Goal: Task Accomplishment & Management: Use online tool/utility

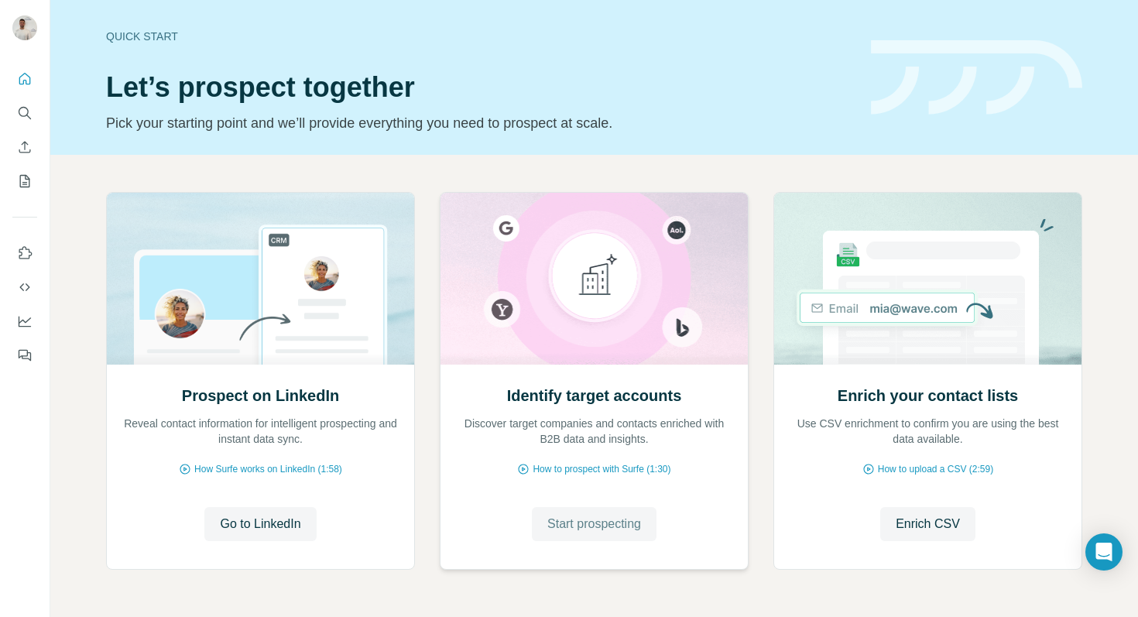
click at [580, 523] on span "Start prospecting" at bounding box center [594, 524] width 94 height 19
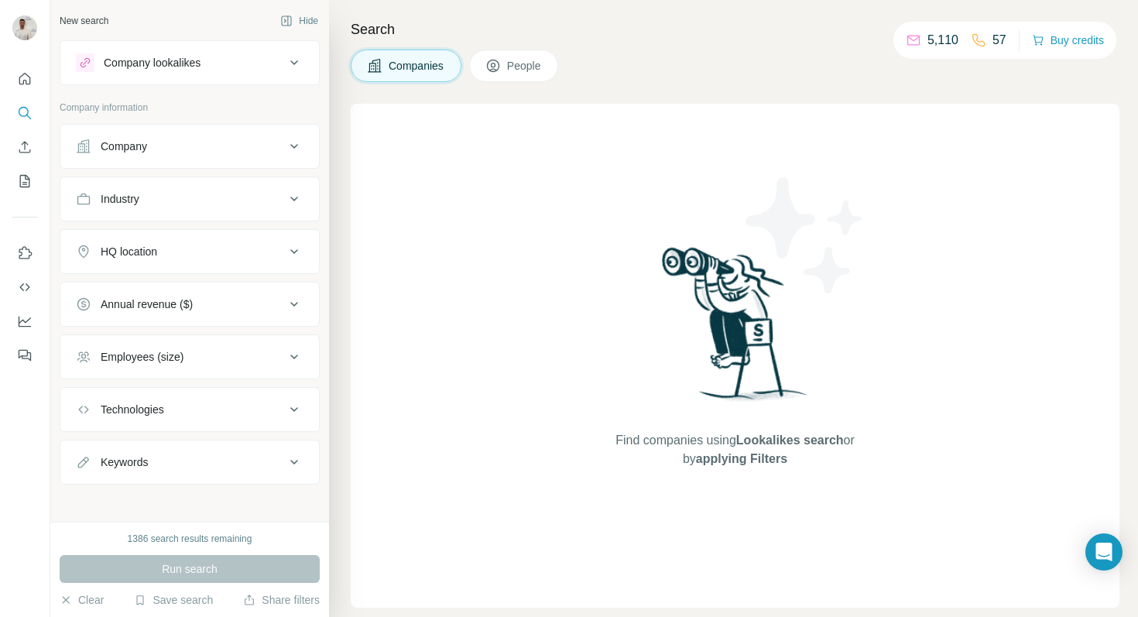
click at [170, 135] on button "Company" at bounding box center [189, 146] width 258 height 37
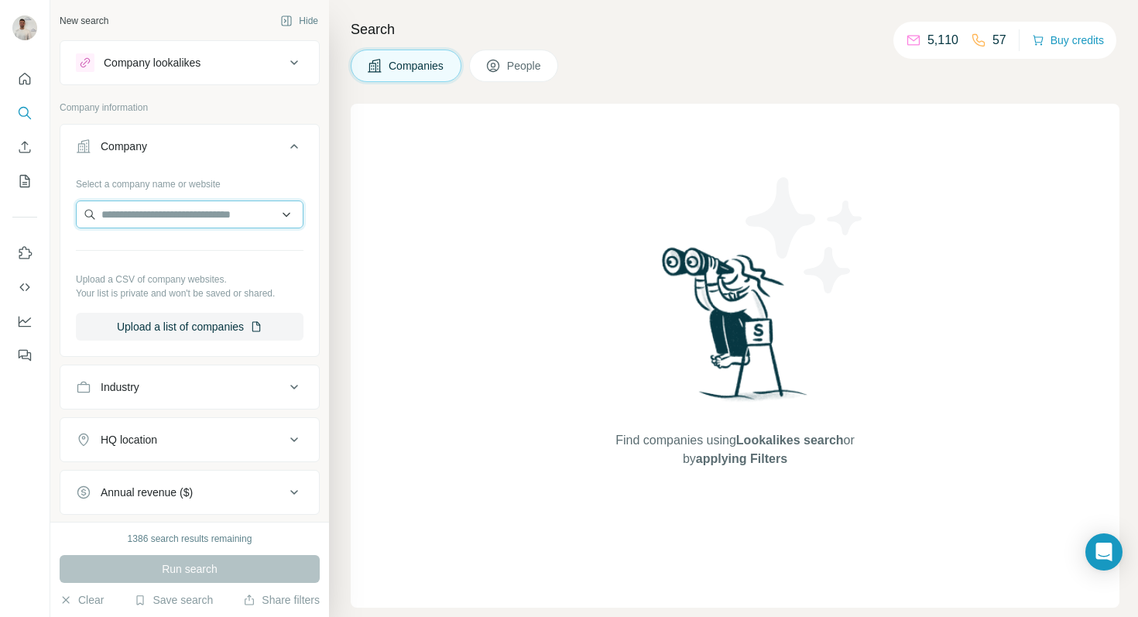
click at [163, 202] on input "text" at bounding box center [190, 214] width 228 height 28
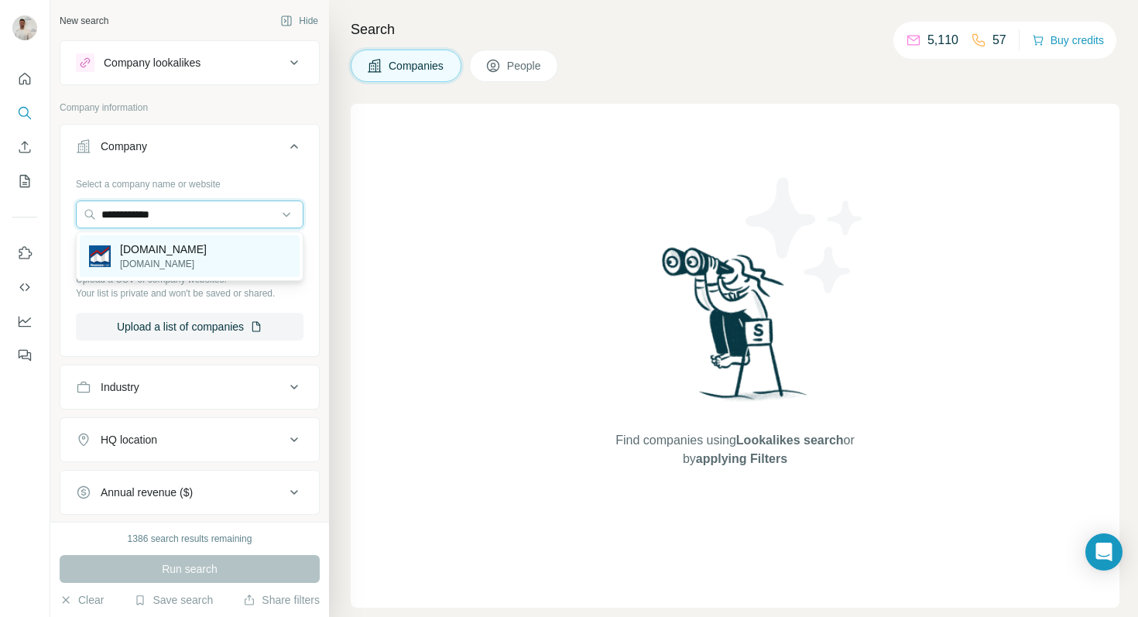
type input "**********"
click at [163, 249] on p "[DOMAIN_NAME]" at bounding box center [163, 248] width 87 height 15
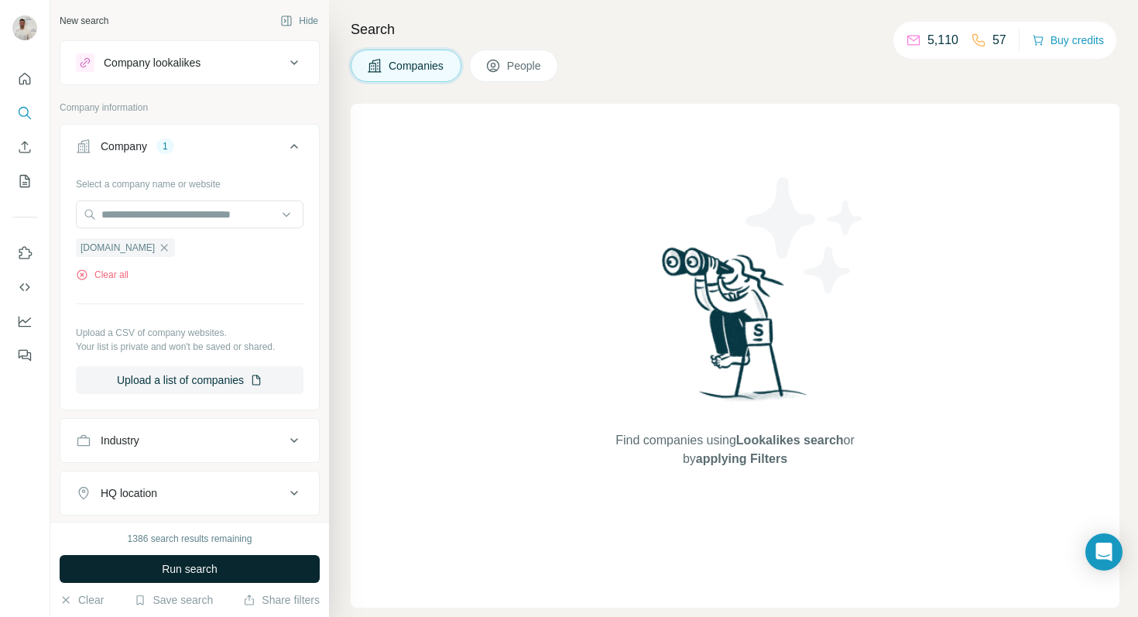
click at [238, 570] on button "Run search" at bounding box center [190, 569] width 260 height 28
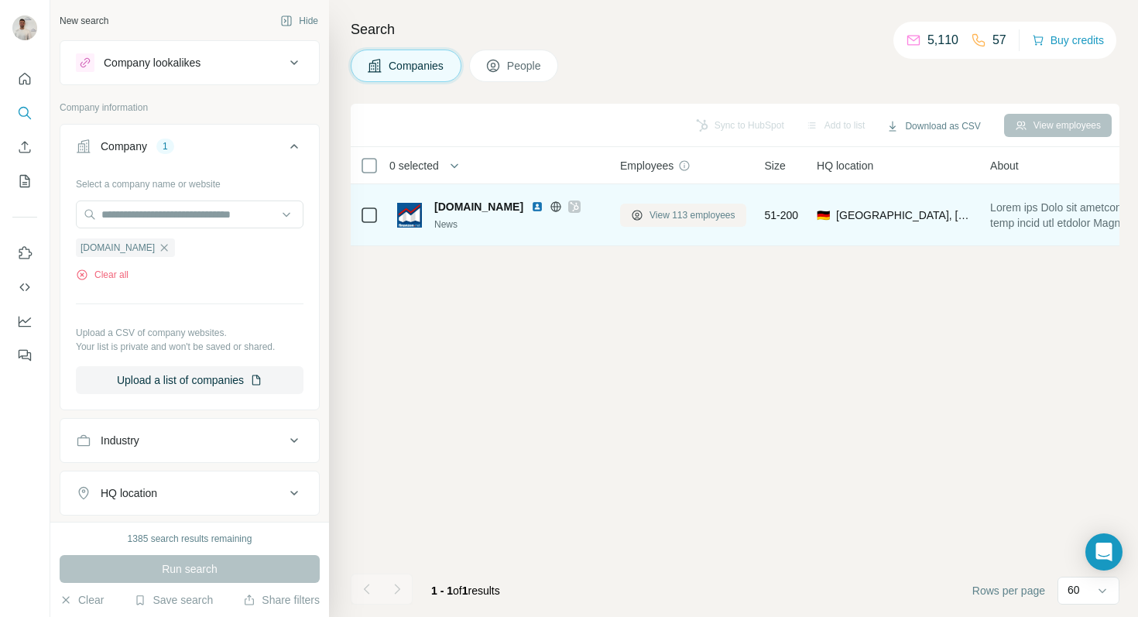
click at [672, 216] on span "View 113 employees" at bounding box center [692, 215] width 86 height 14
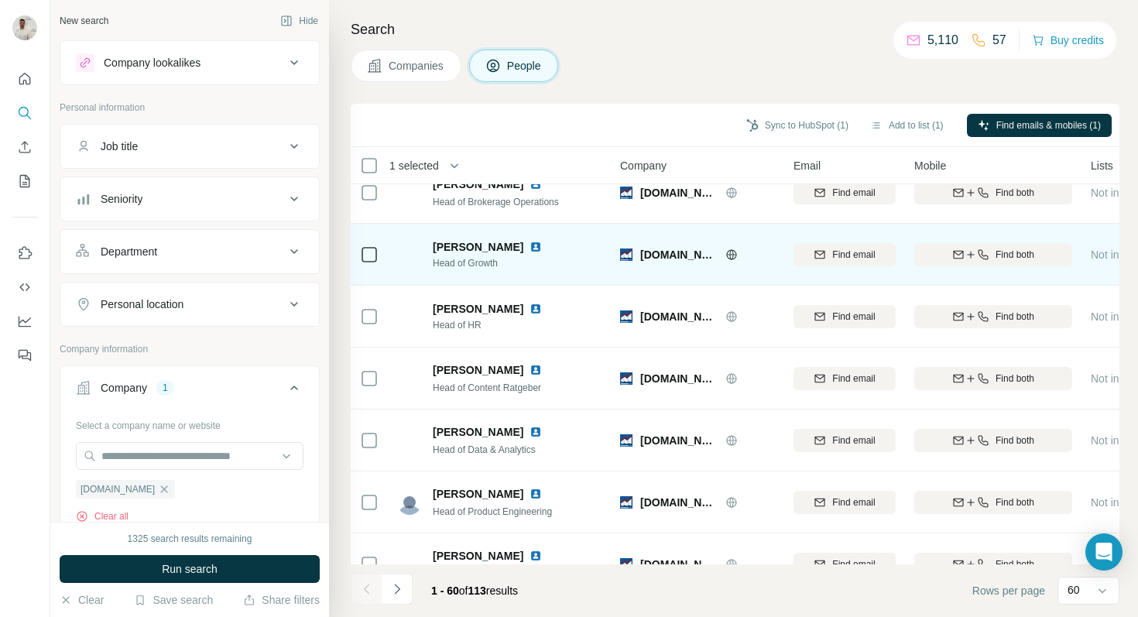
scroll to position [772, 0]
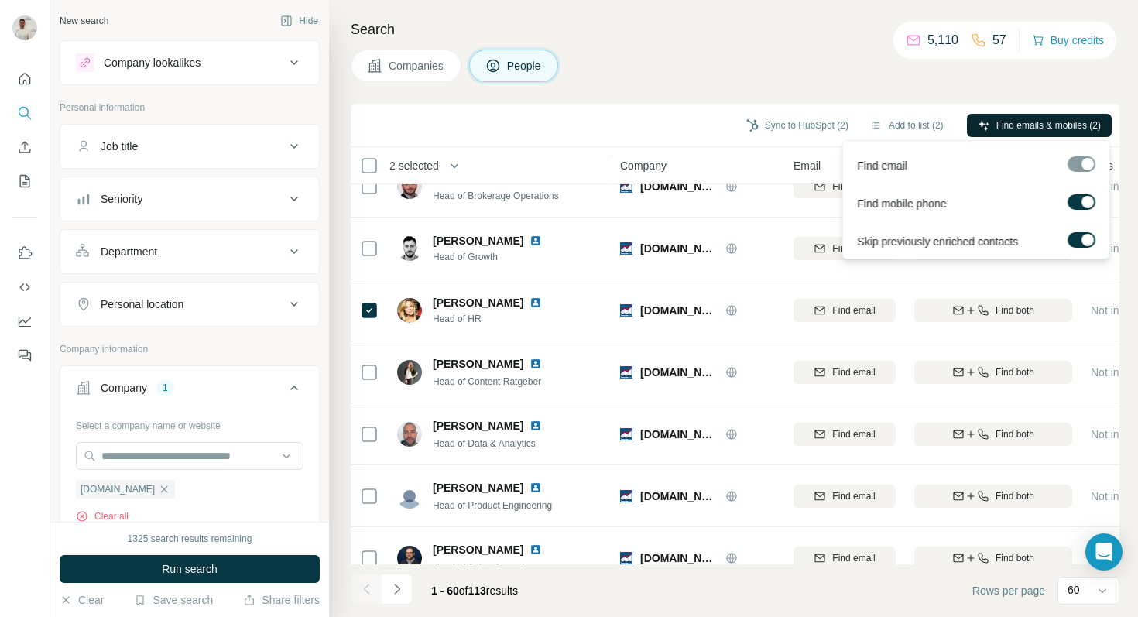
click at [987, 132] on button "Find emails & mobiles (2)" at bounding box center [1039, 125] width 145 height 23
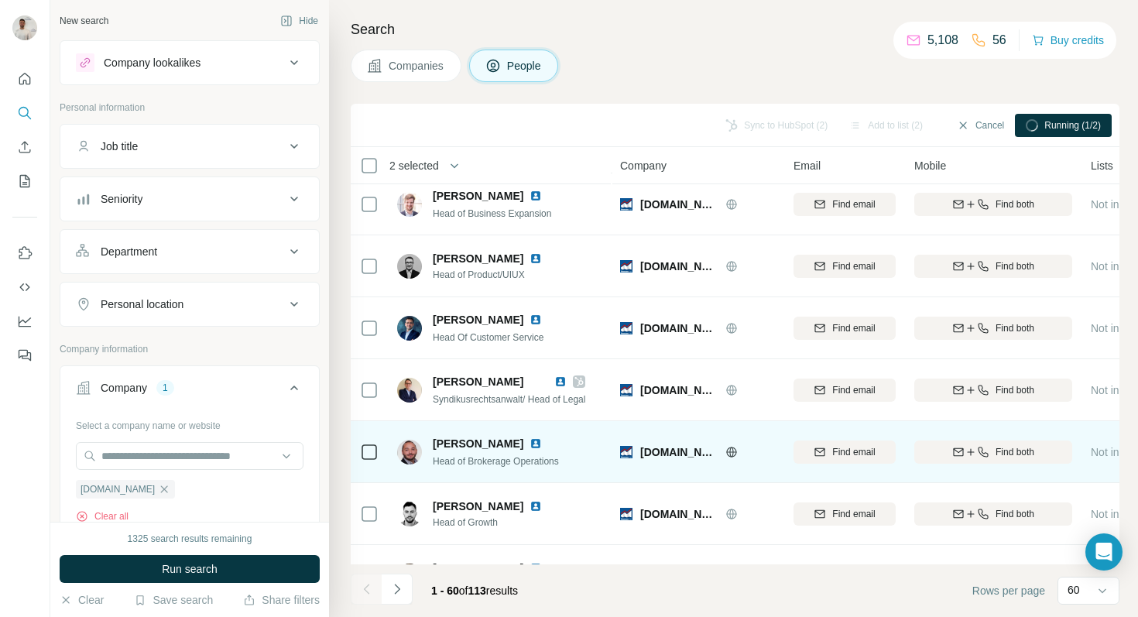
scroll to position [686, 0]
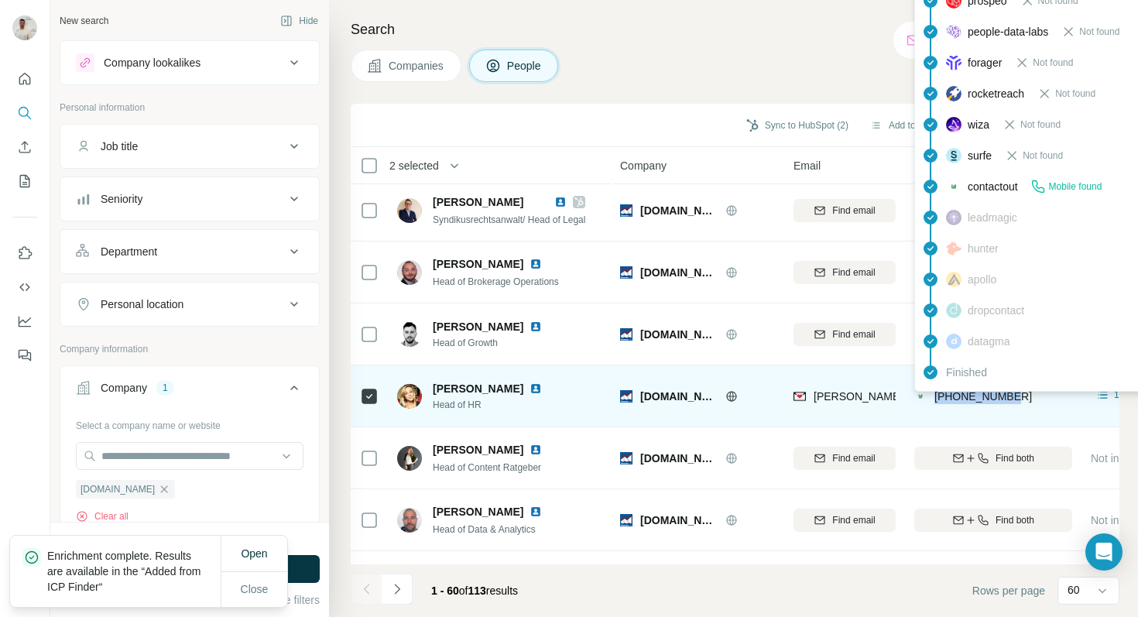
drag, startPoint x: 1017, startPoint y: 396, endPoint x: 933, endPoint y: 398, distance: 84.4
click at [933, 398] on div "[PHONE_NUMBER]" at bounding box center [993, 396] width 158 height 43
copy span "[PHONE_NUMBER]"
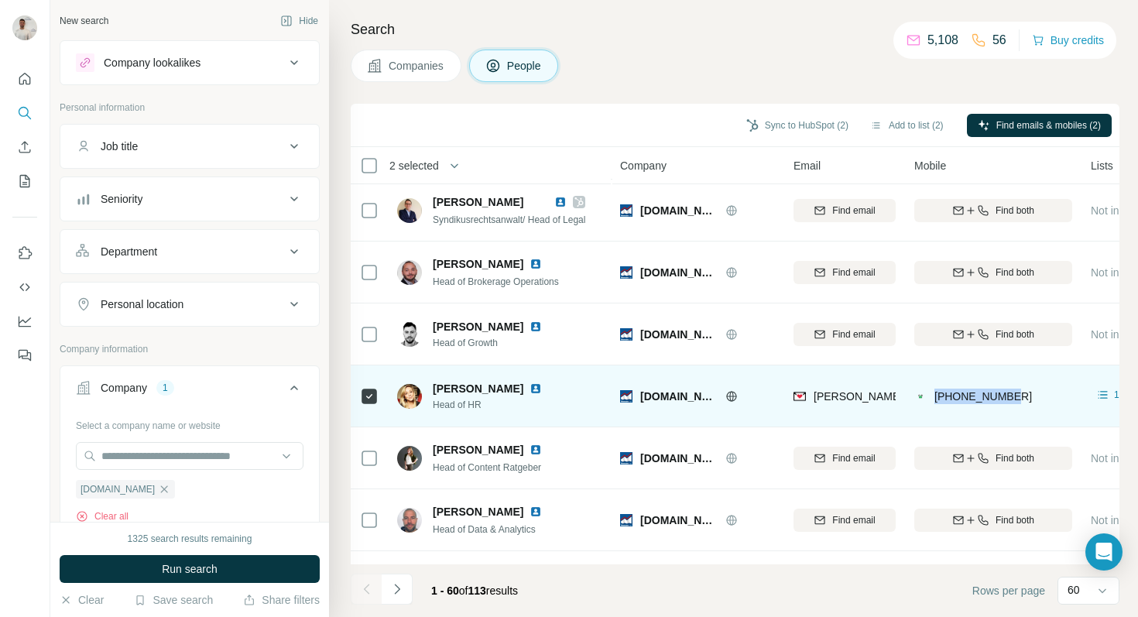
click at [529, 388] on img at bounding box center [535, 388] width 12 height 12
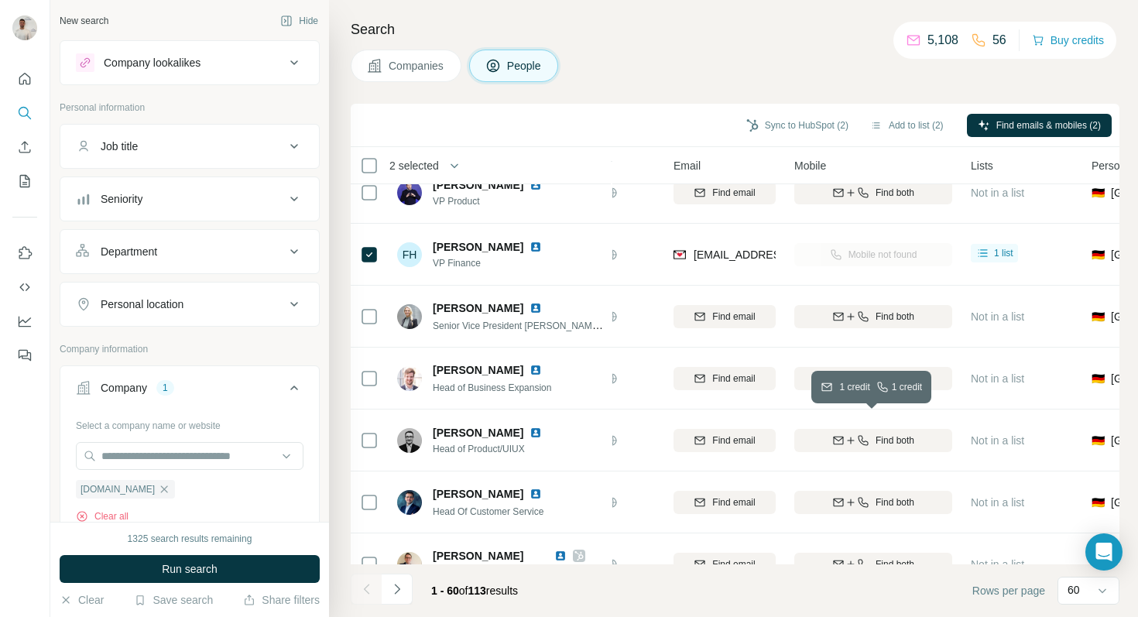
scroll to position [299, 120]
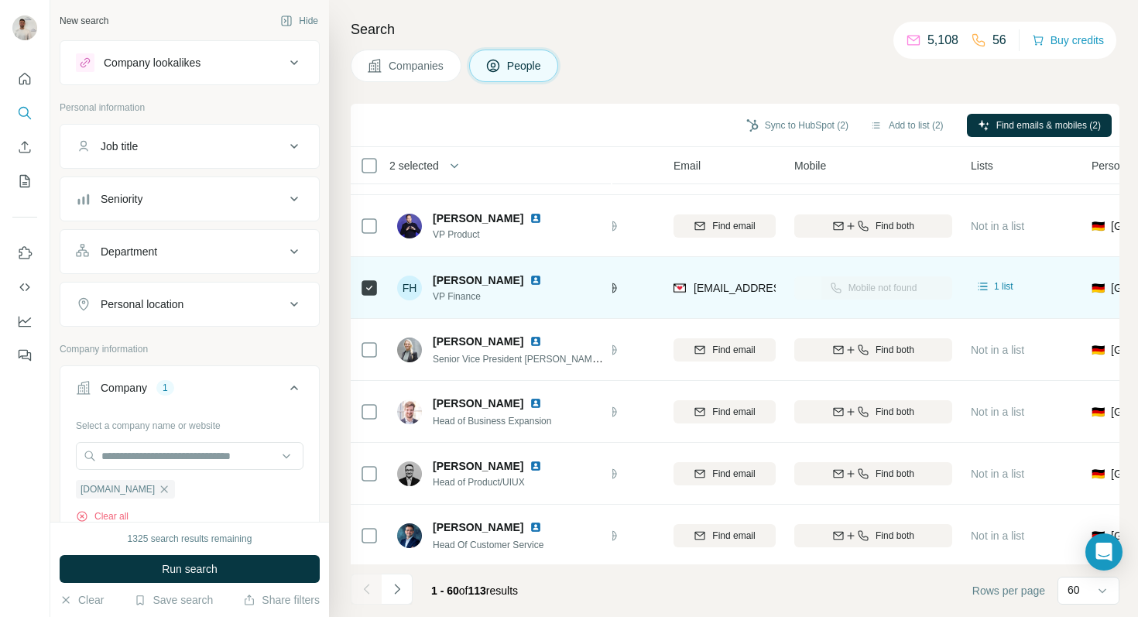
click at [534, 280] on img at bounding box center [535, 280] width 12 height 12
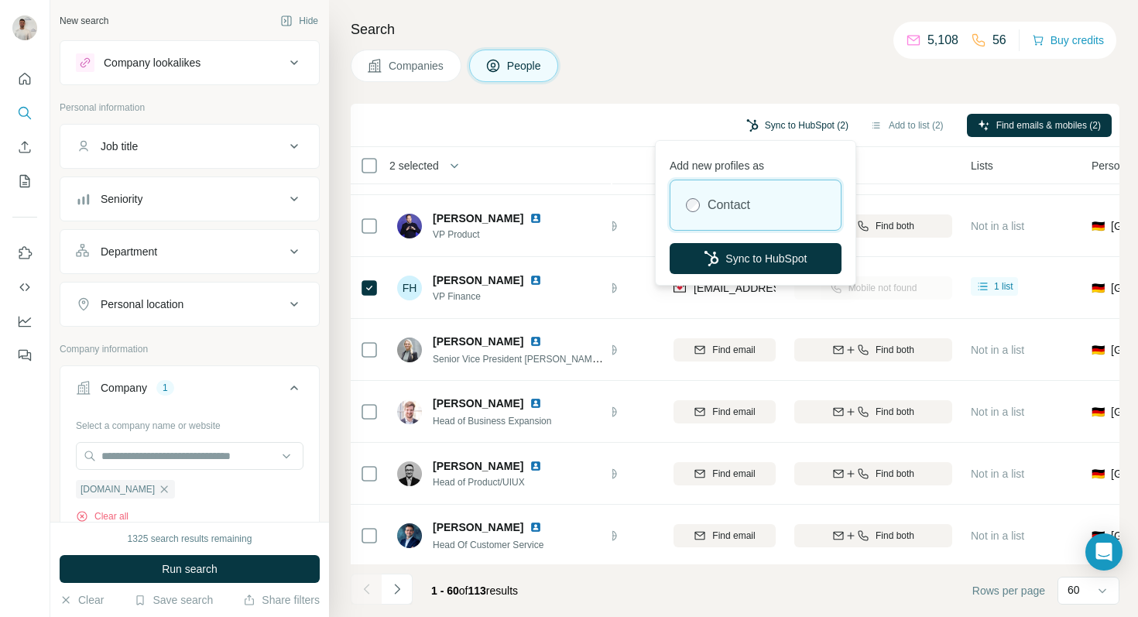
click at [775, 128] on button "Sync to HubSpot (2)" at bounding box center [797, 125] width 124 height 23
click at [733, 253] on button "Sync to HubSpot" at bounding box center [755, 258] width 172 height 31
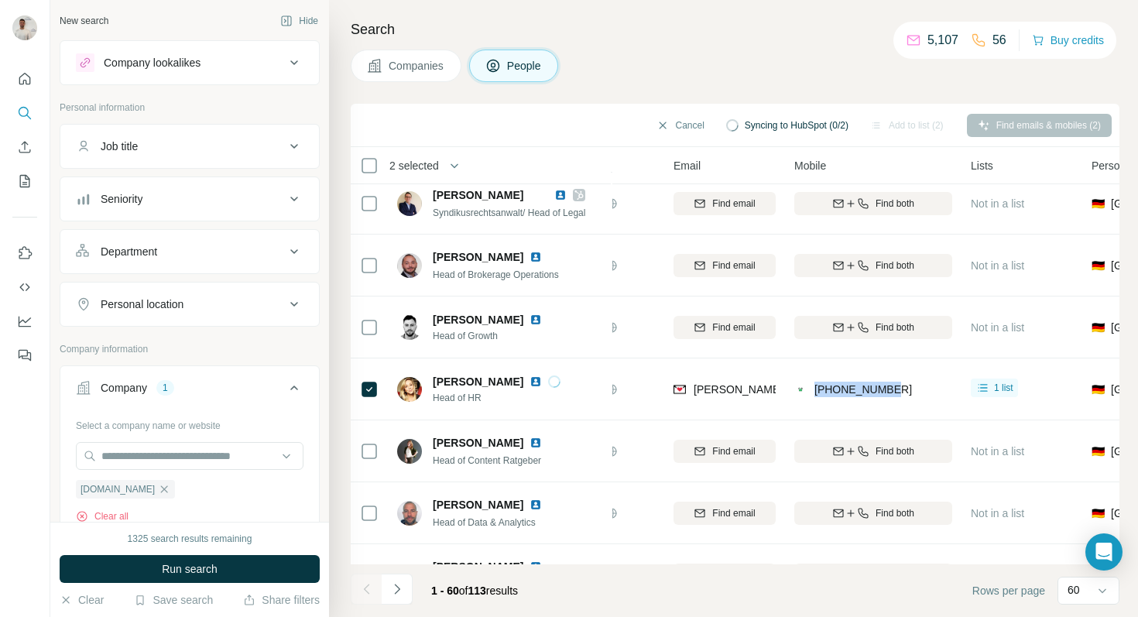
scroll to position [789, 120]
